Goal: Information Seeking & Learning: Check status

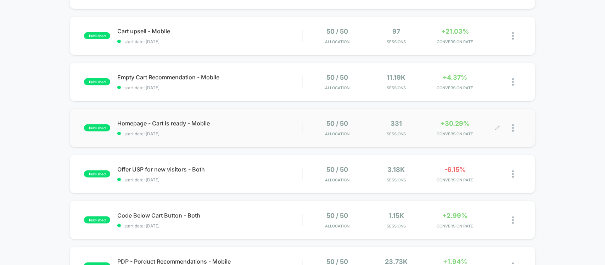
scroll to position [266, 0]
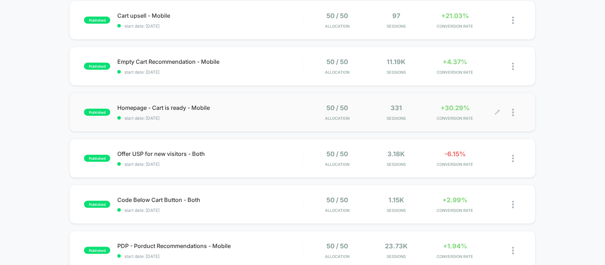
click at [417, 106] on div "331 Sessions" at bounding box center [395, 112] width 55 height 17
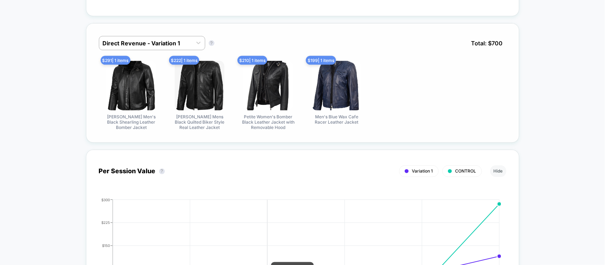
scroll to position [443, 0]
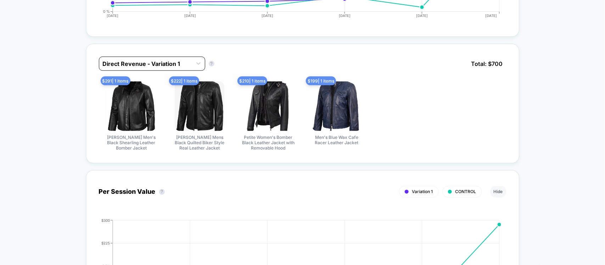
click at [165, 61] on div at bounding box center [146, 64] width 86 height 9
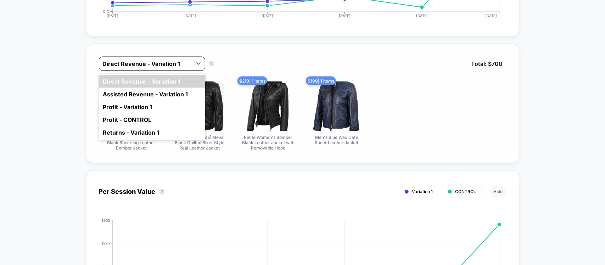
click at [165, 61] on div at bounding box center [146, 64] width 86 height 9
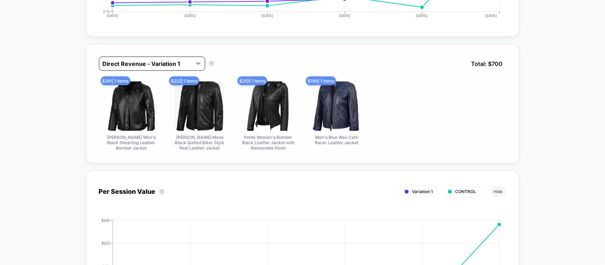
click at [165, 61] on div at bounding box center [146, 64] width 86 height 9
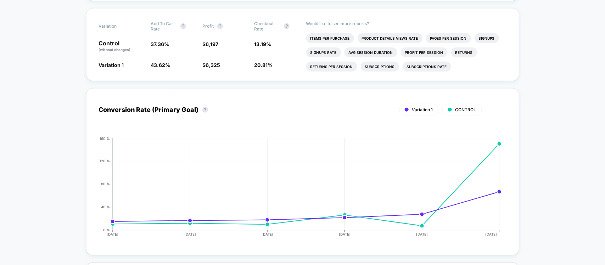
scroll to position [0, 0]
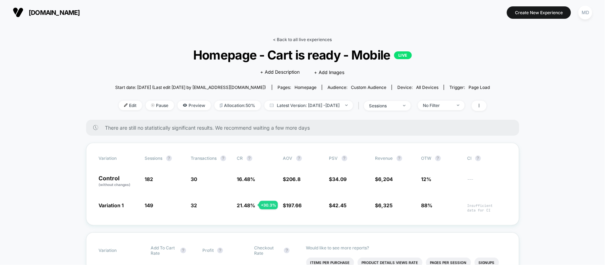
click at [300, 40] on link "< Back to all live experiences" at bounding box center [302, 39] width 59 height 5
